Goal: Task Accomplishment & Management: Manage account settings

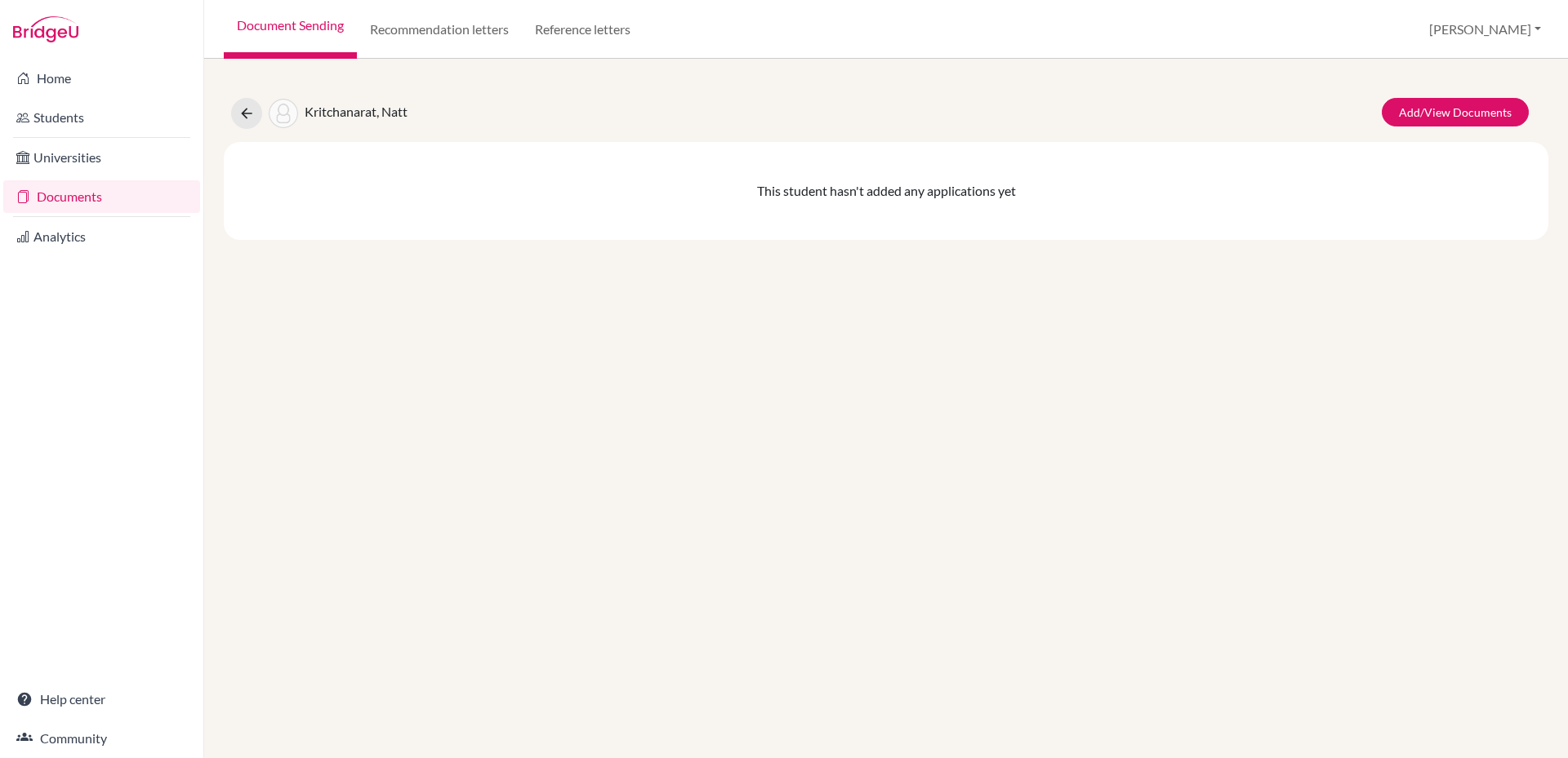
click at [83, 201] on link "Documents" at bounding box center [101, 196] width 196 height 33
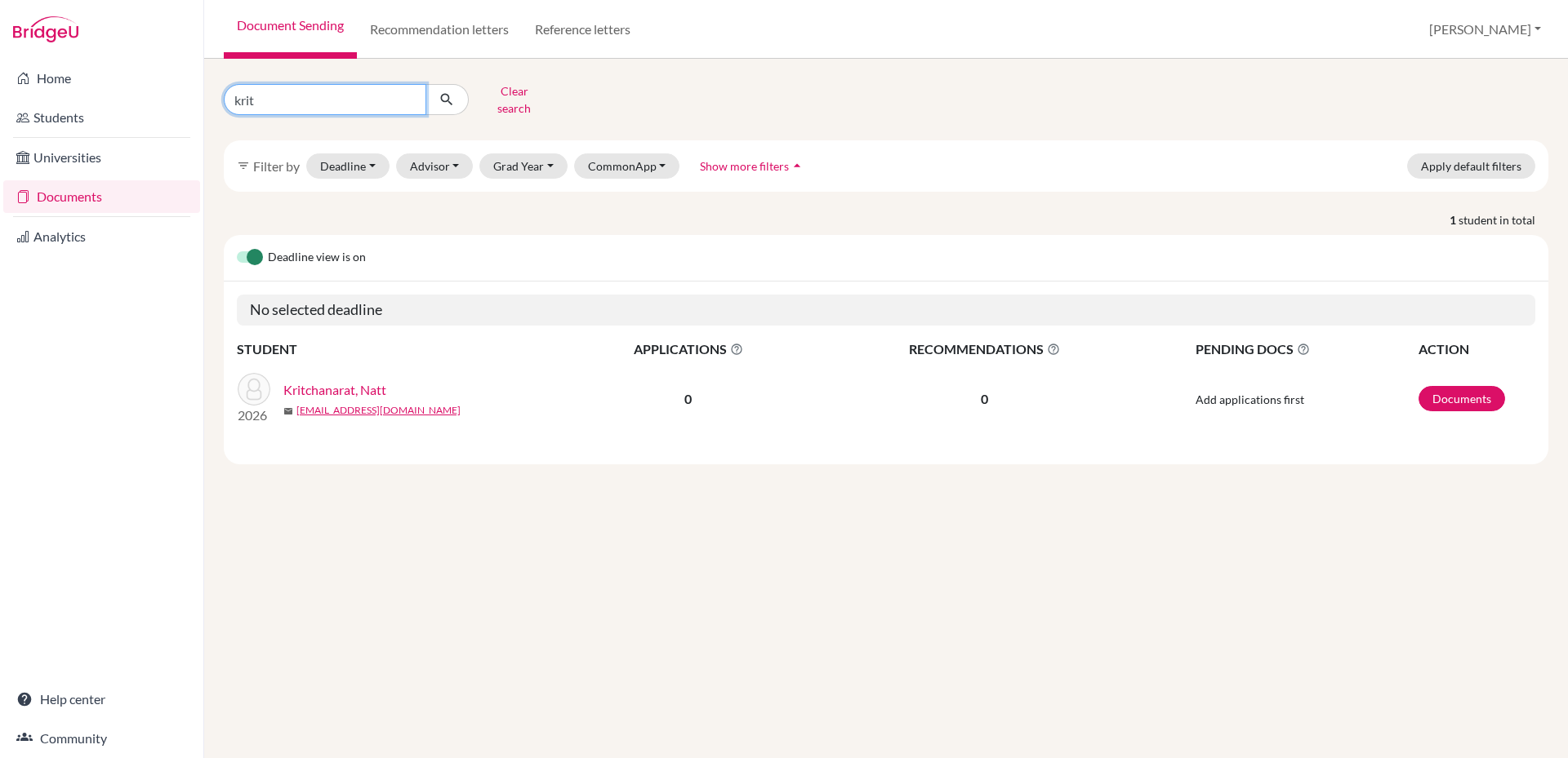
click at [321, 95] on input "krit" at bounding box center [324, 99] width 202 height 31
type input "k"
click at [446, 97] on icon "submit" at bounding box center [446, 99] width 16 height 16
click at [651, 153] on button "CommonApp" at bounding box center [627, 165] width 106 height 25
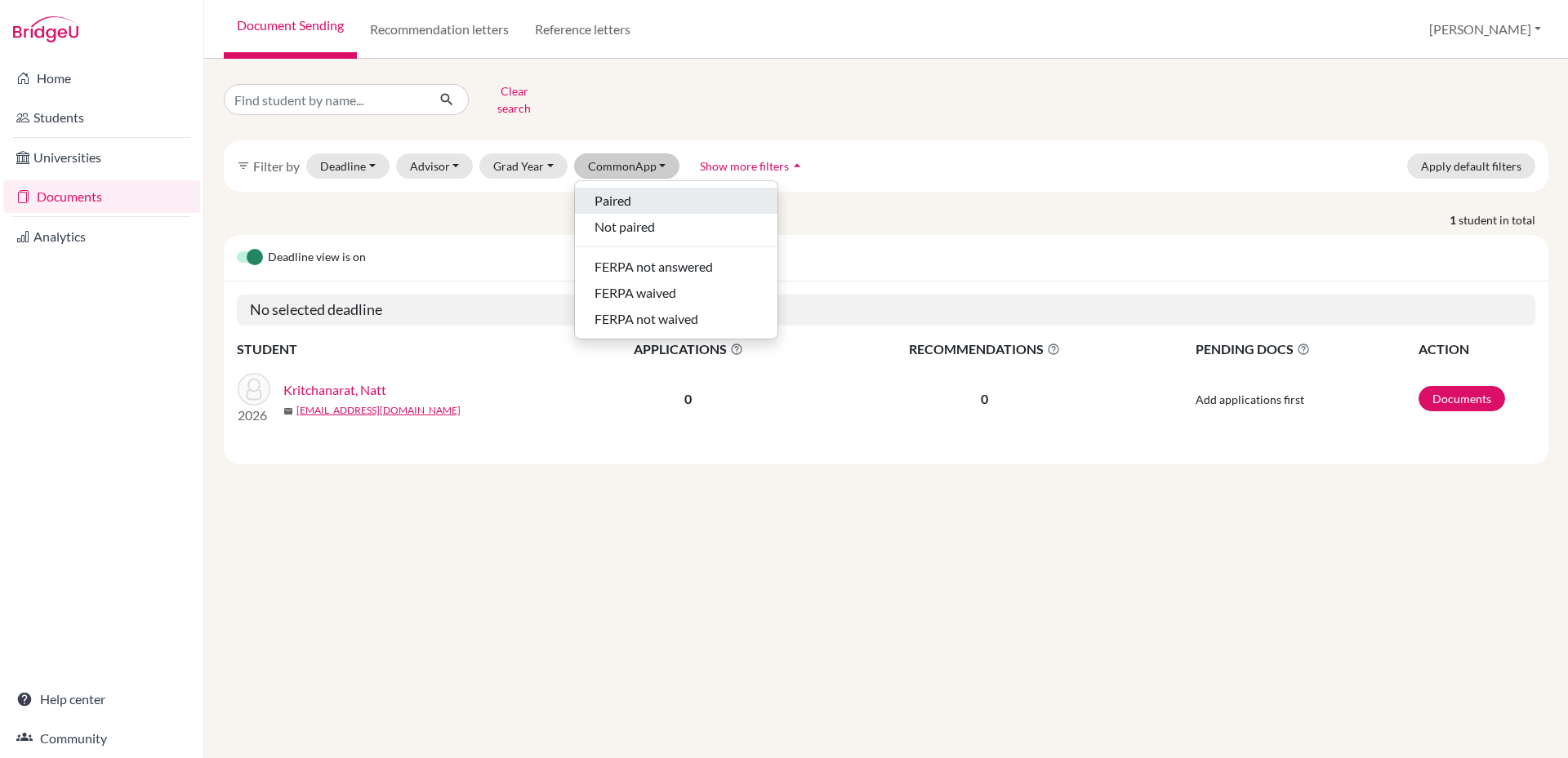
click at [637, 190] on div "Paired" at bounding box center [677, 200] width 164 height 19
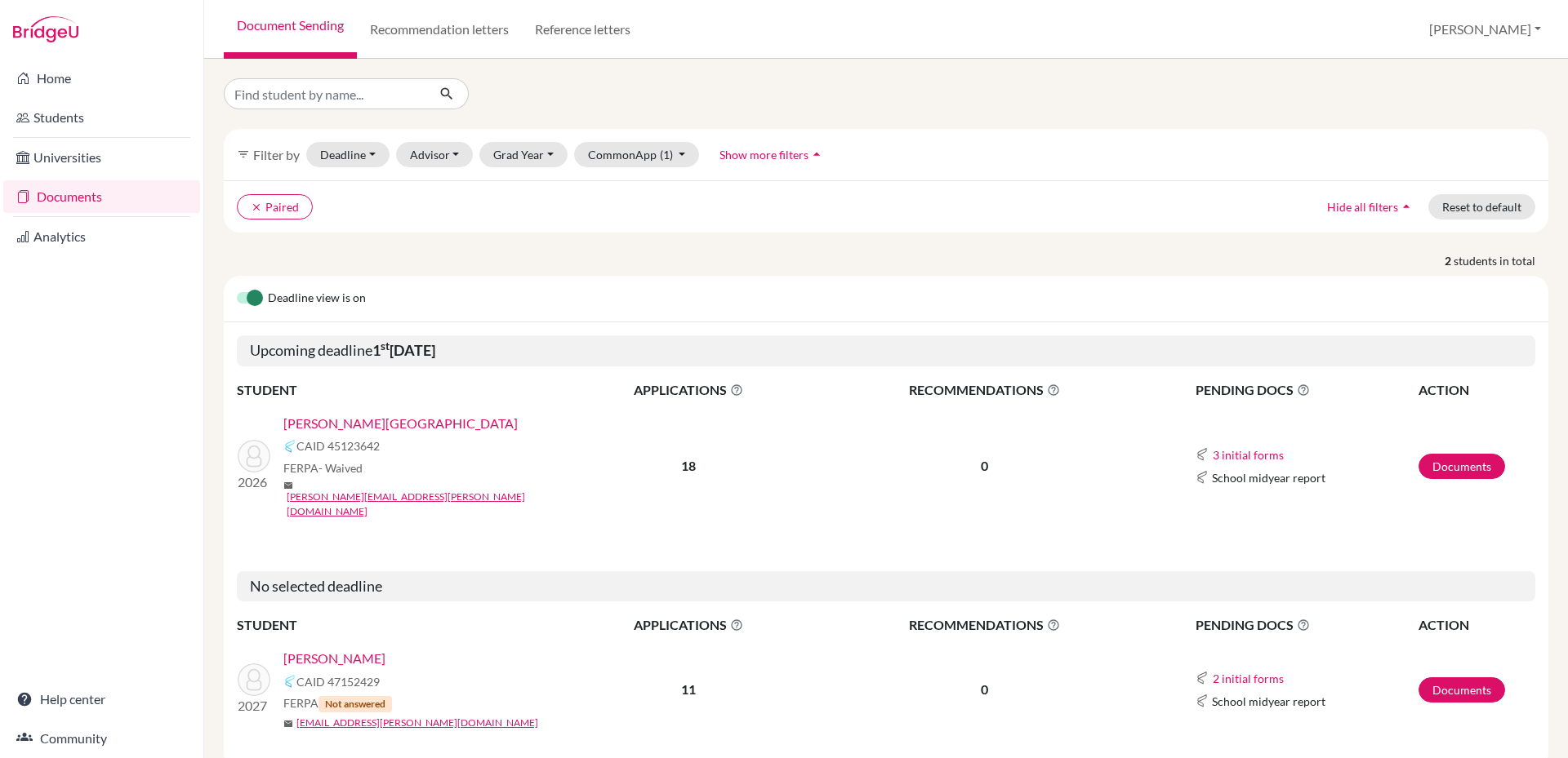
scroll to position [26, 0]
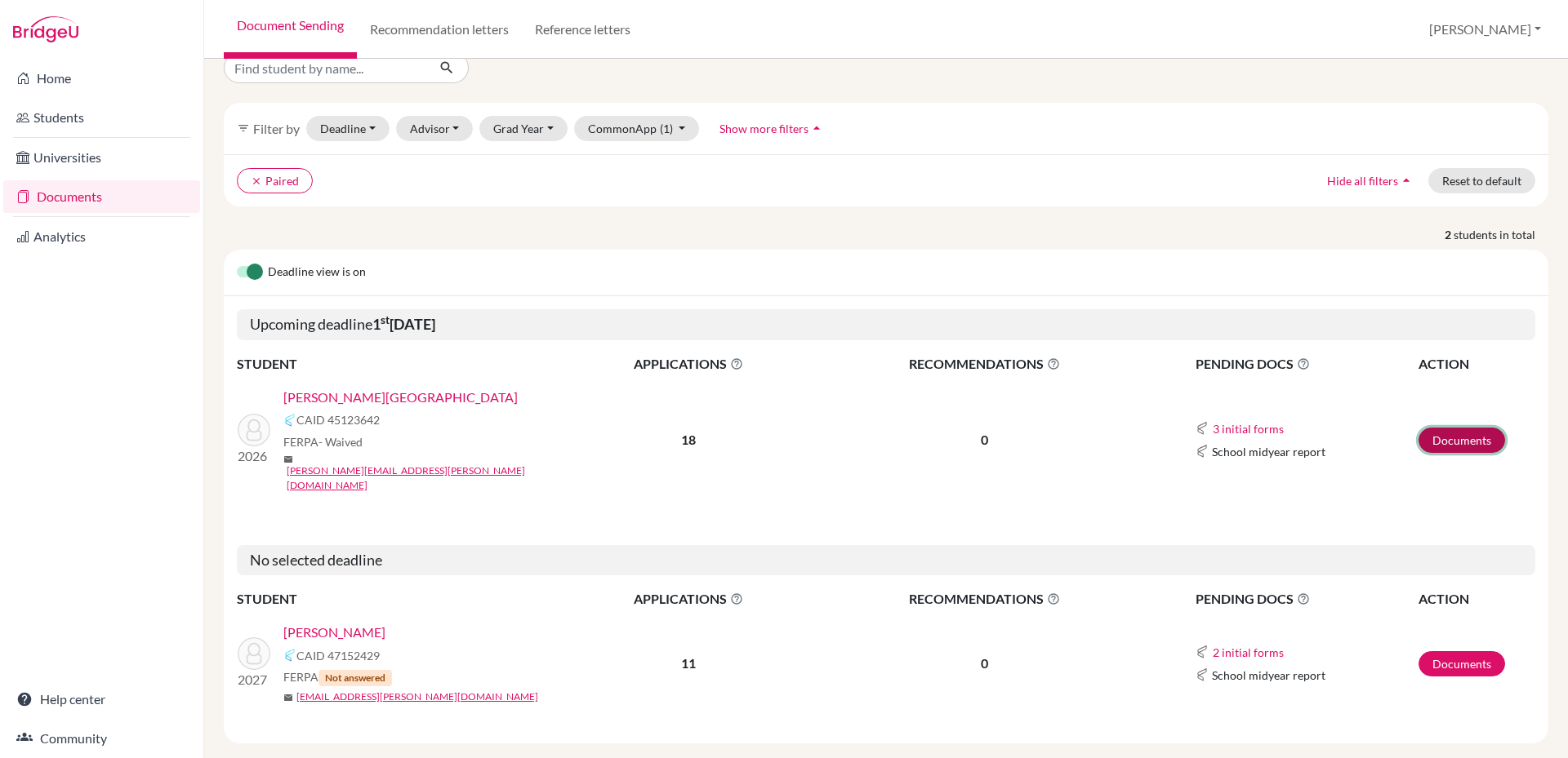
click at [1477, 428] on link "Documents" at bounding box center [1461, 440] width 87 height 25
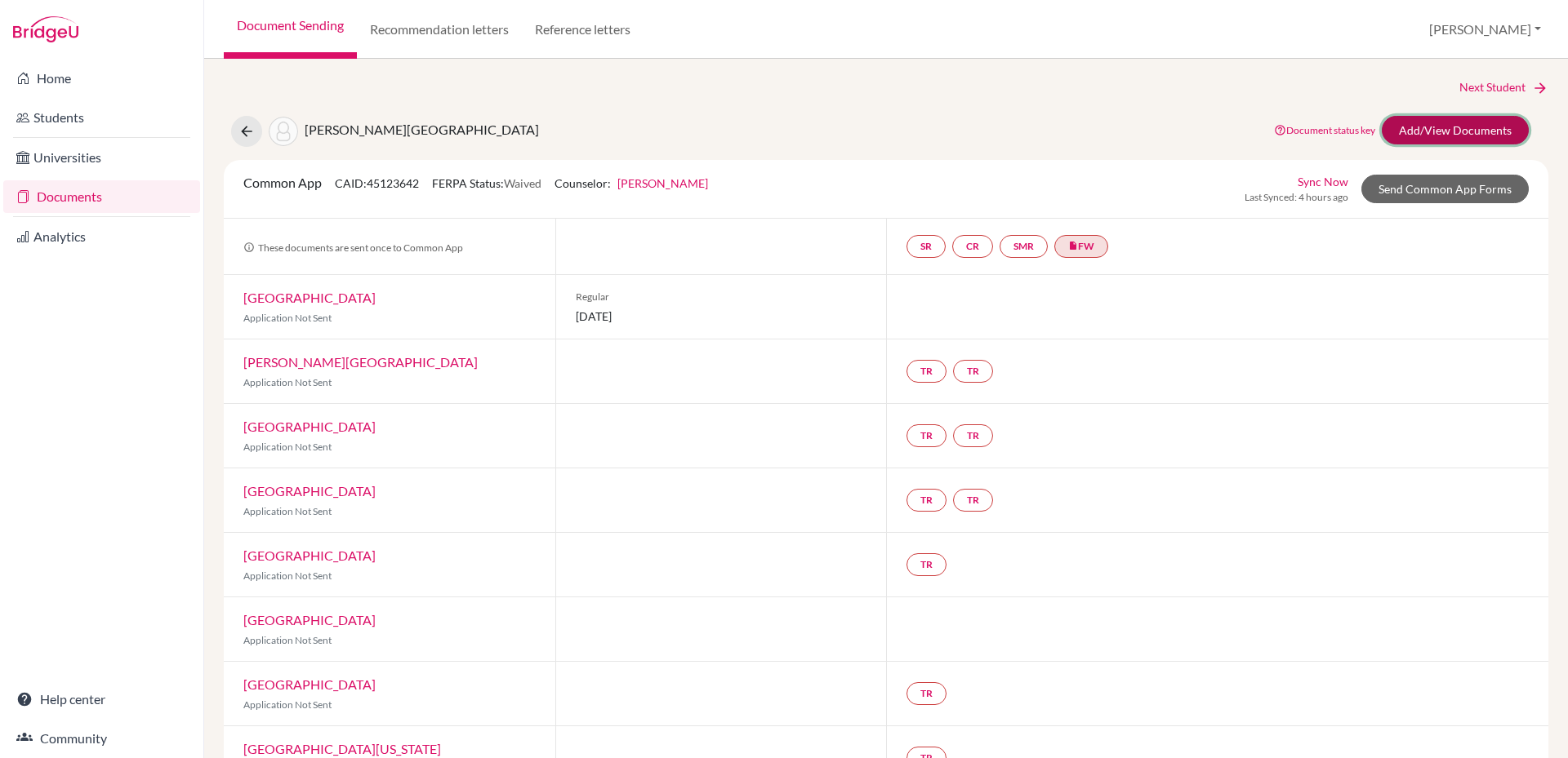
click at [1456, 126] on link "Add/View Documents" at bounding box center [1454, 130] width 147 height 29
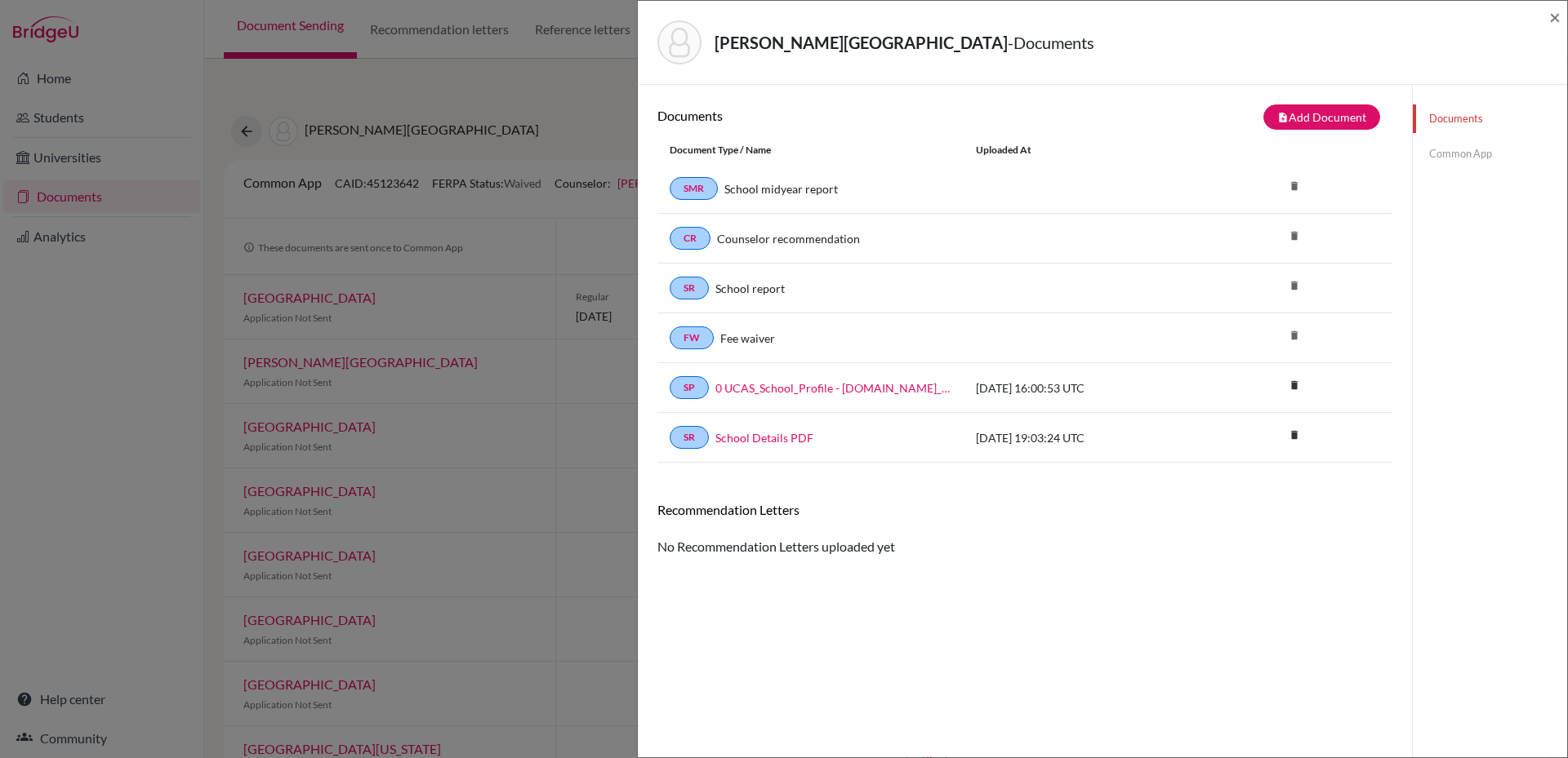
click at [1464, 157] on link "Common App" at bounding box center [1489, 154] width 154 height 29
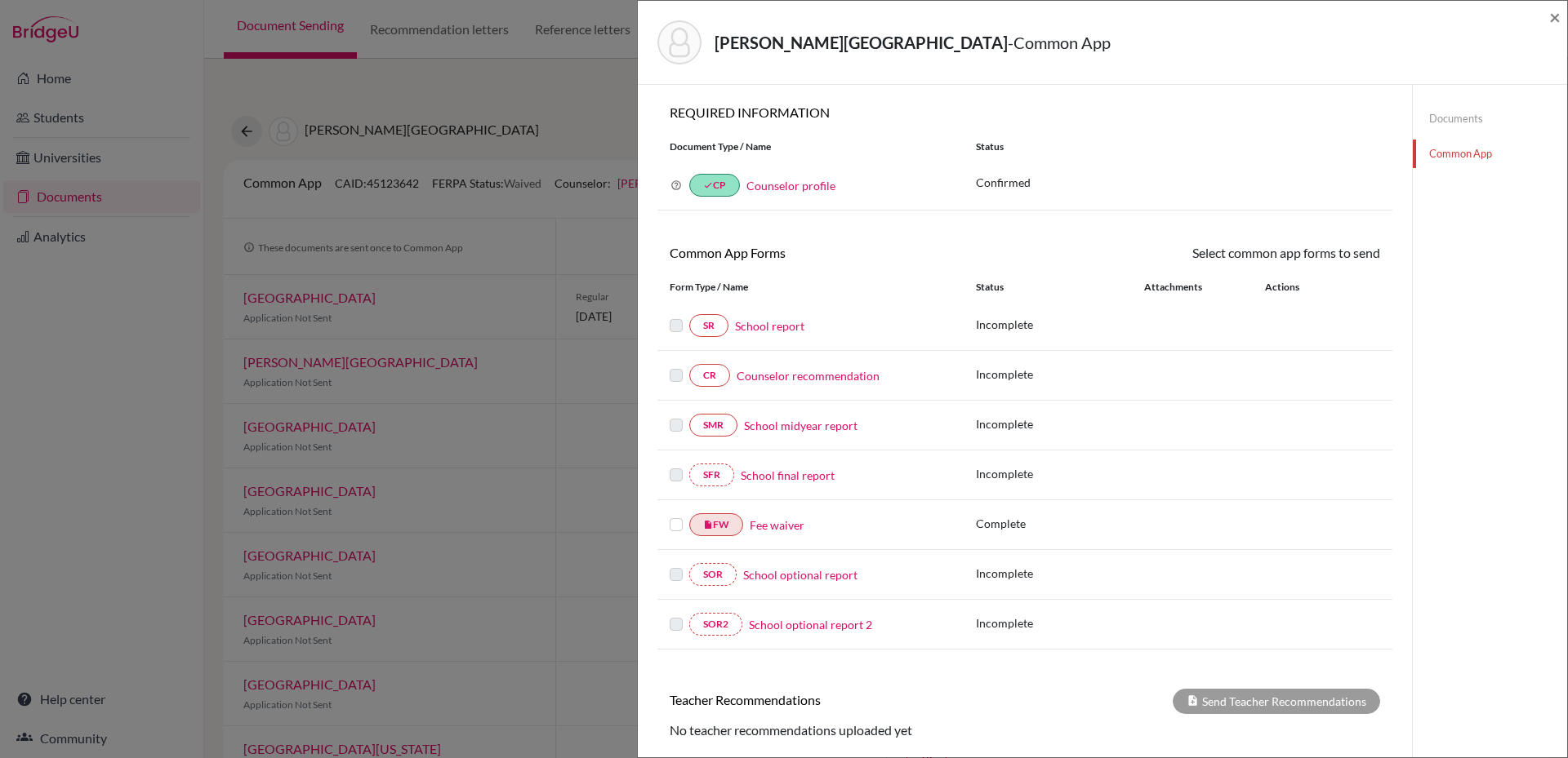
click at [512, 124] on div "Stiller, Charlotte - Common App × × REQUIRED INFORMATION Document Type / Name S…" at bounding box center [784, 379] width 1568 height 758
click at [1555, 17] on span "×" at bounding box center [1555, 16] width 12 height 24
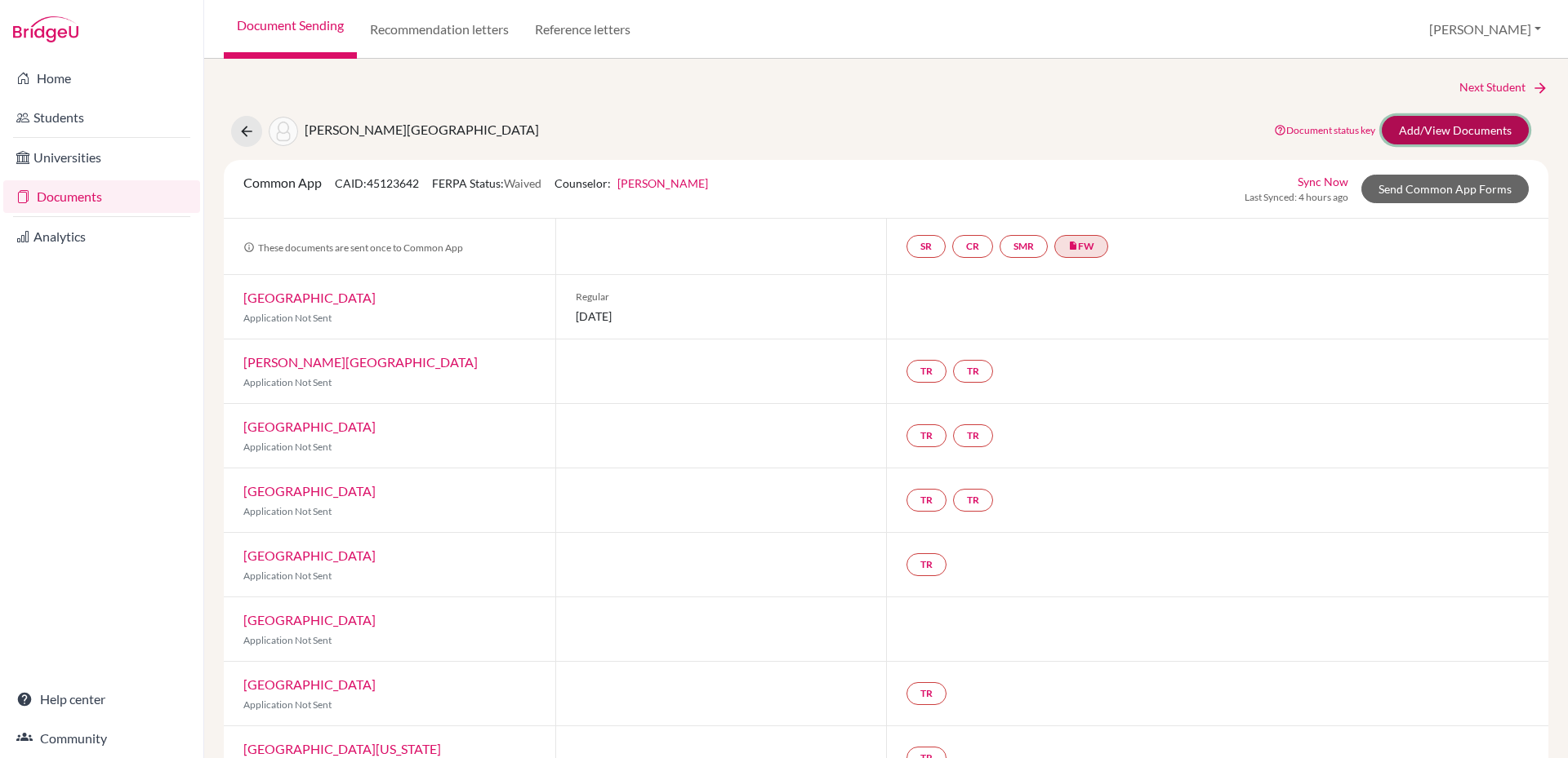
click at [1420, 131] on link "Add/View Documents" at bounding box center [1454, 130] width 147 height 29
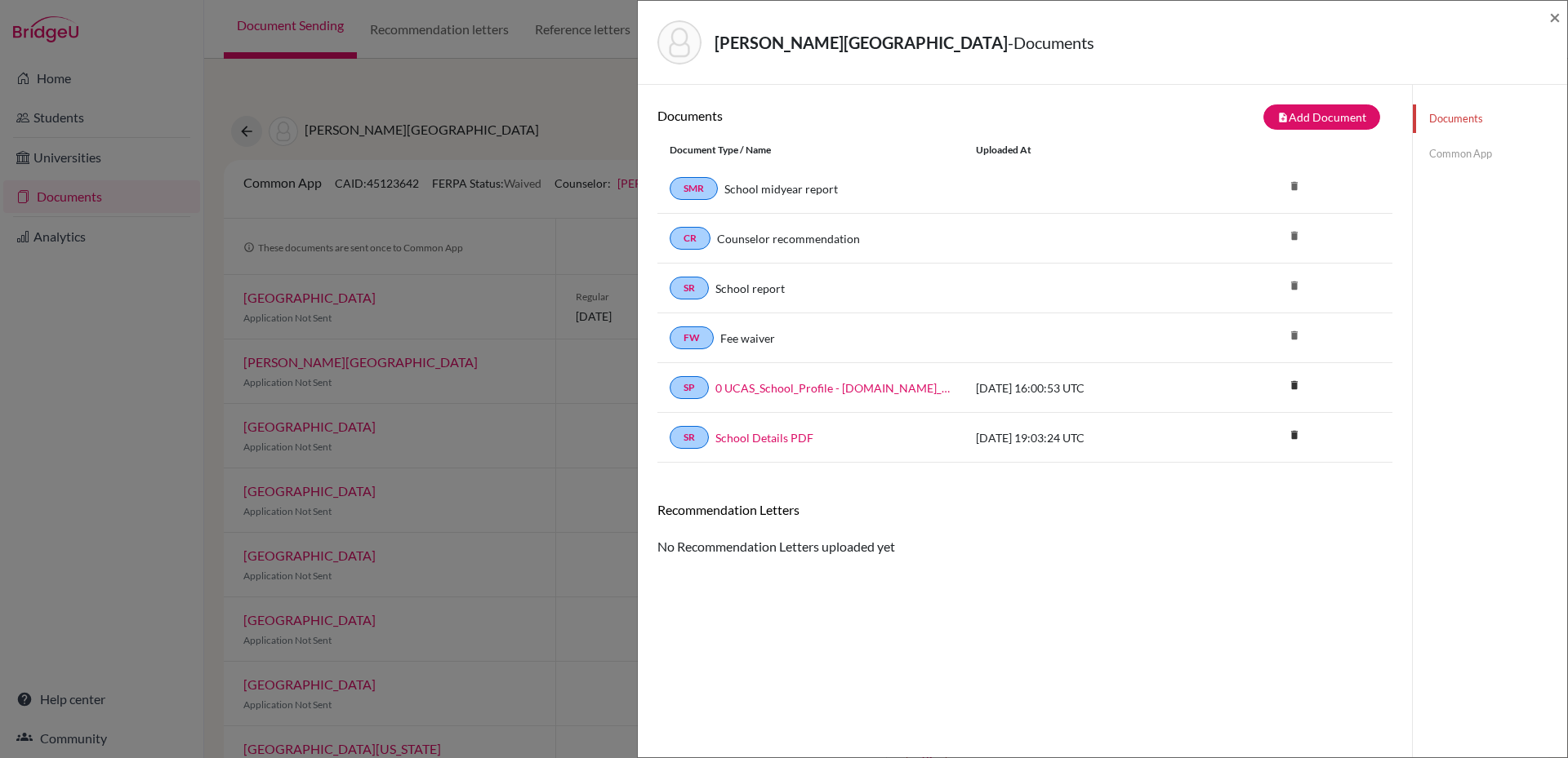
click at [1453, 115] on link "Documents" at bounding box center [1489, 119] width 154 height 29
click at [1299, 121] on button "note_add Add Document" at bounding box center [1321, 117] width 116 height 25
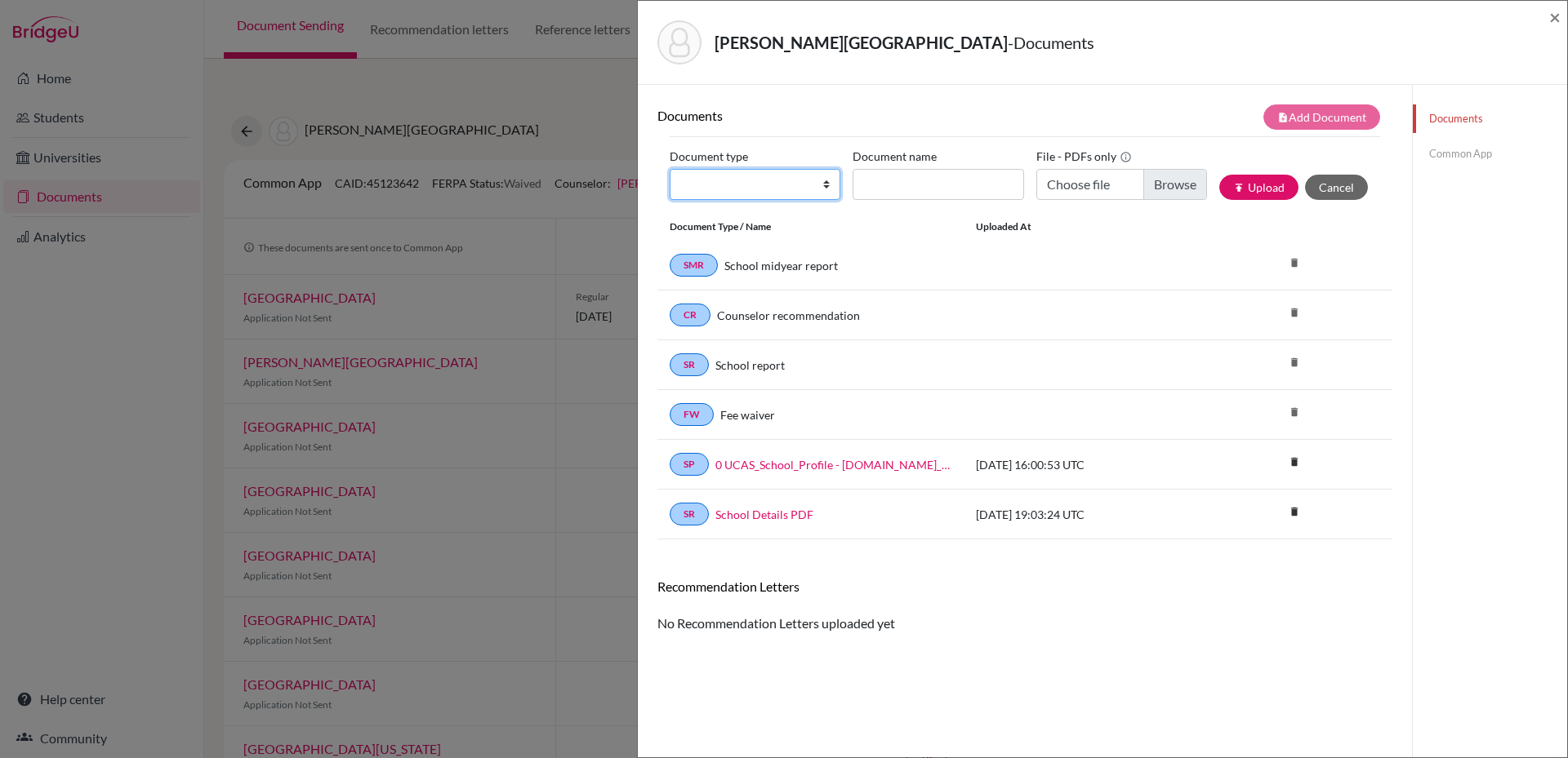
click at [816, 182] on select "Change explanation for Common App reports Counselor recommendation Internationa…" at bounding box center [755, 185] width 170 height 31
click at [463, 90] on div "Stiller, Charlotte - Documents × Documents note_add Add Document Document type …" at bounding box center [784, 379] width 1568 height 758
click at [1552, 14] on span "×" at bounding box center [1555, 16] width 12 height 24
